Goal: Register for event/course

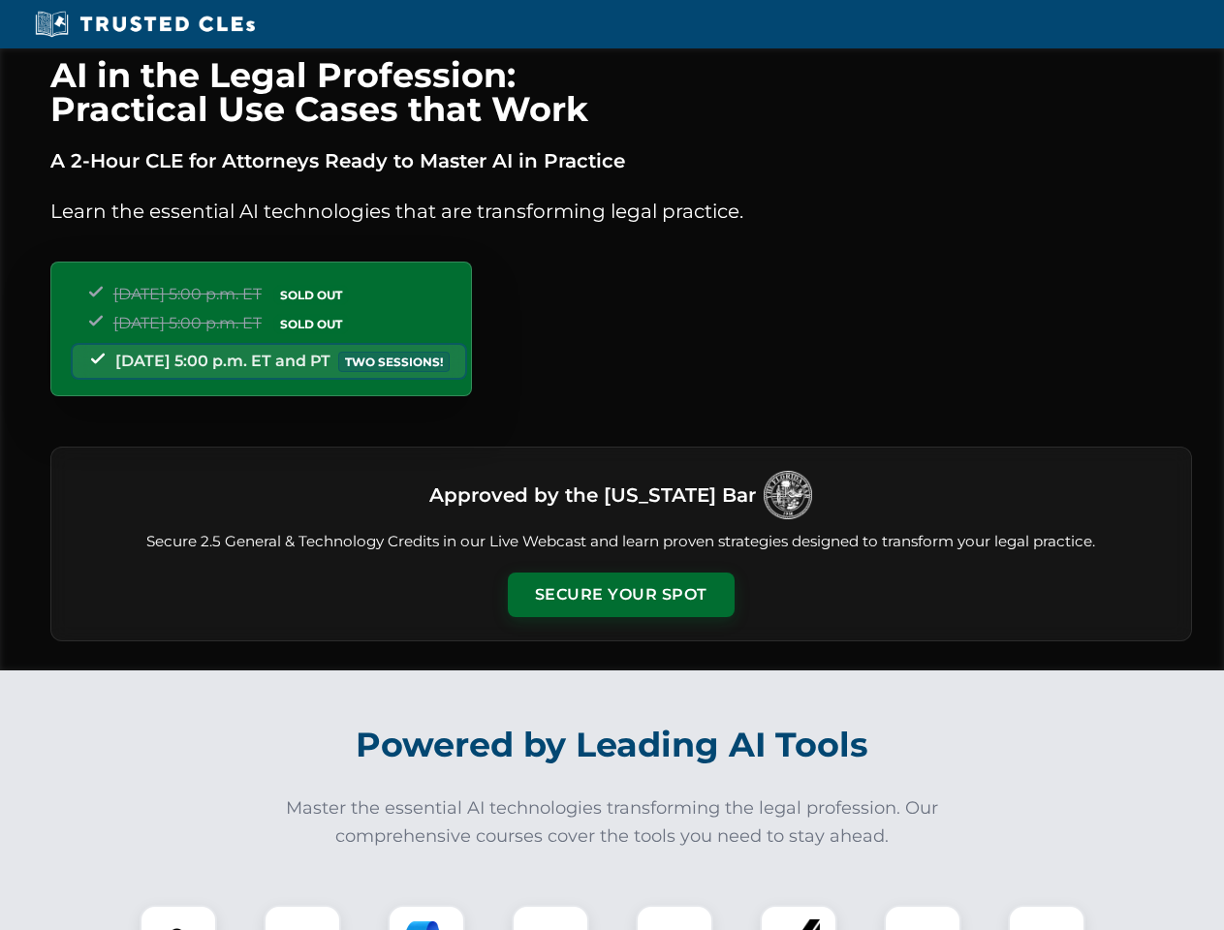
click at [620, 595] on button "Secure Your Spot" at bounding box center [621, 595] width 227 height 45
click at [178, 918] on img at bounding box center [178, 944] width 56 height 56
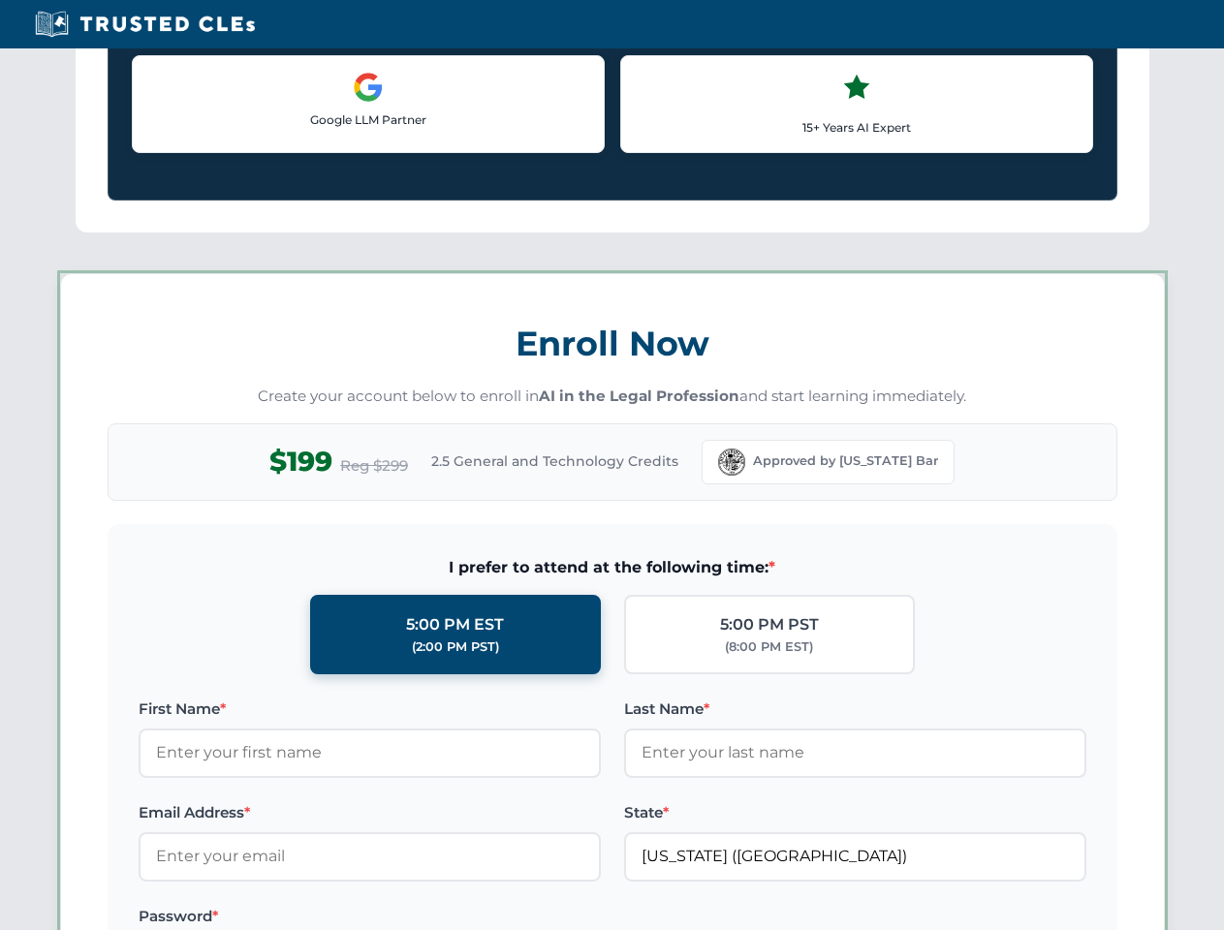
click at [550, 918] on label "Password *" at bounding box center [370, 916] width 462 height 23
